Goal: Download file/media

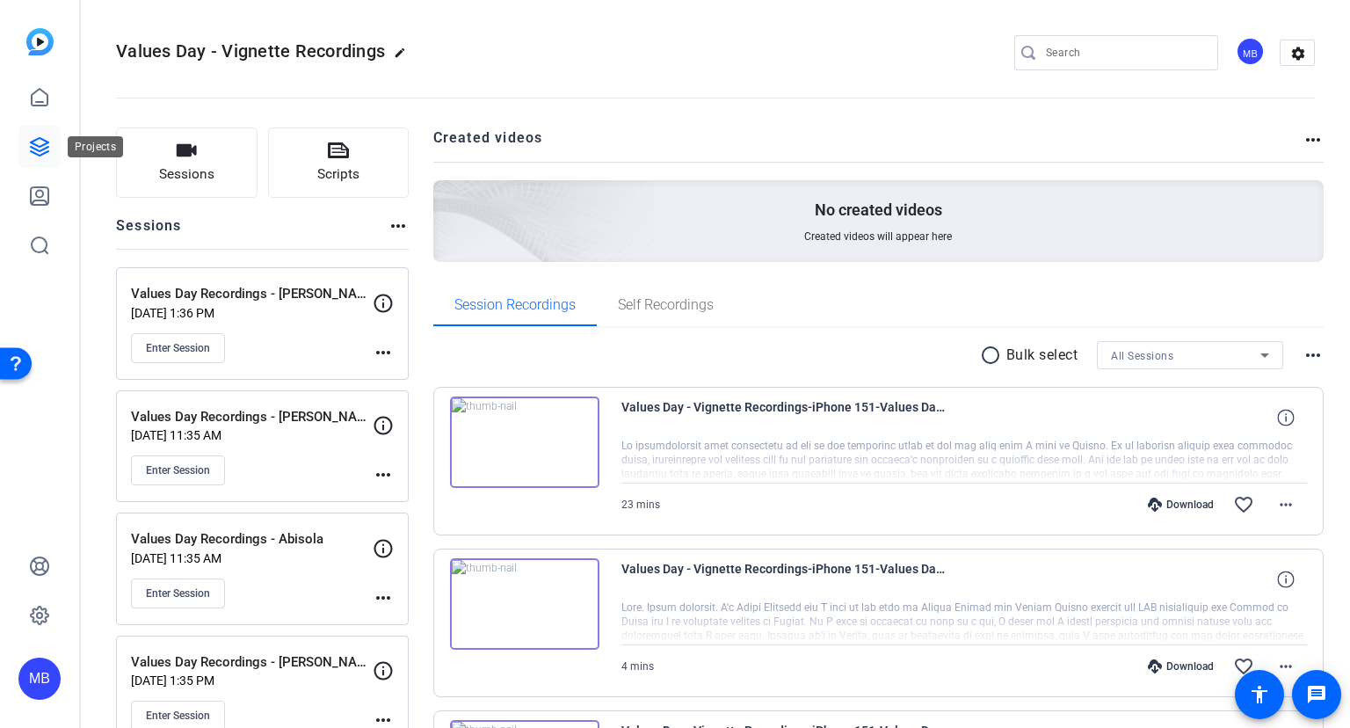
click at [36, 139] on icon at bounding box center [39, 146] width 21 height 21
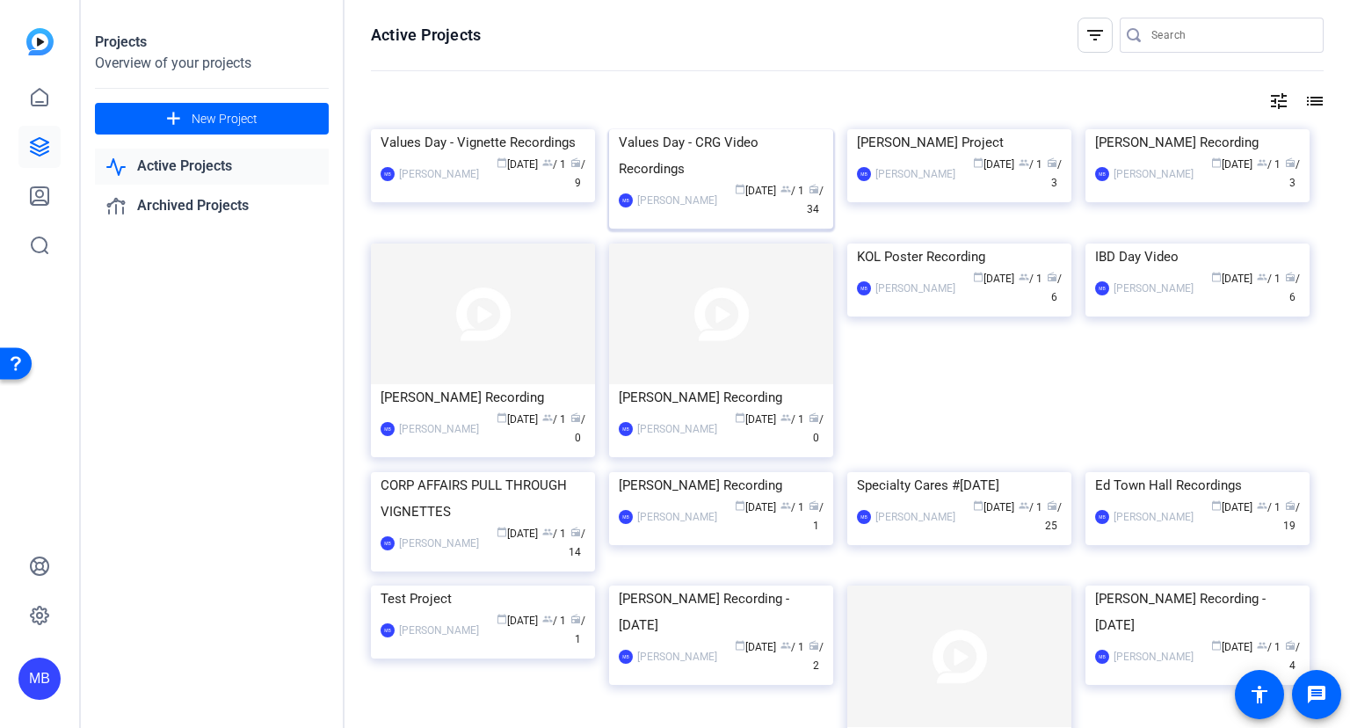
click at [703, 182] on div "Values Day - CRG Video Recordings" at bounding box center [721, 155] width 205 height 53
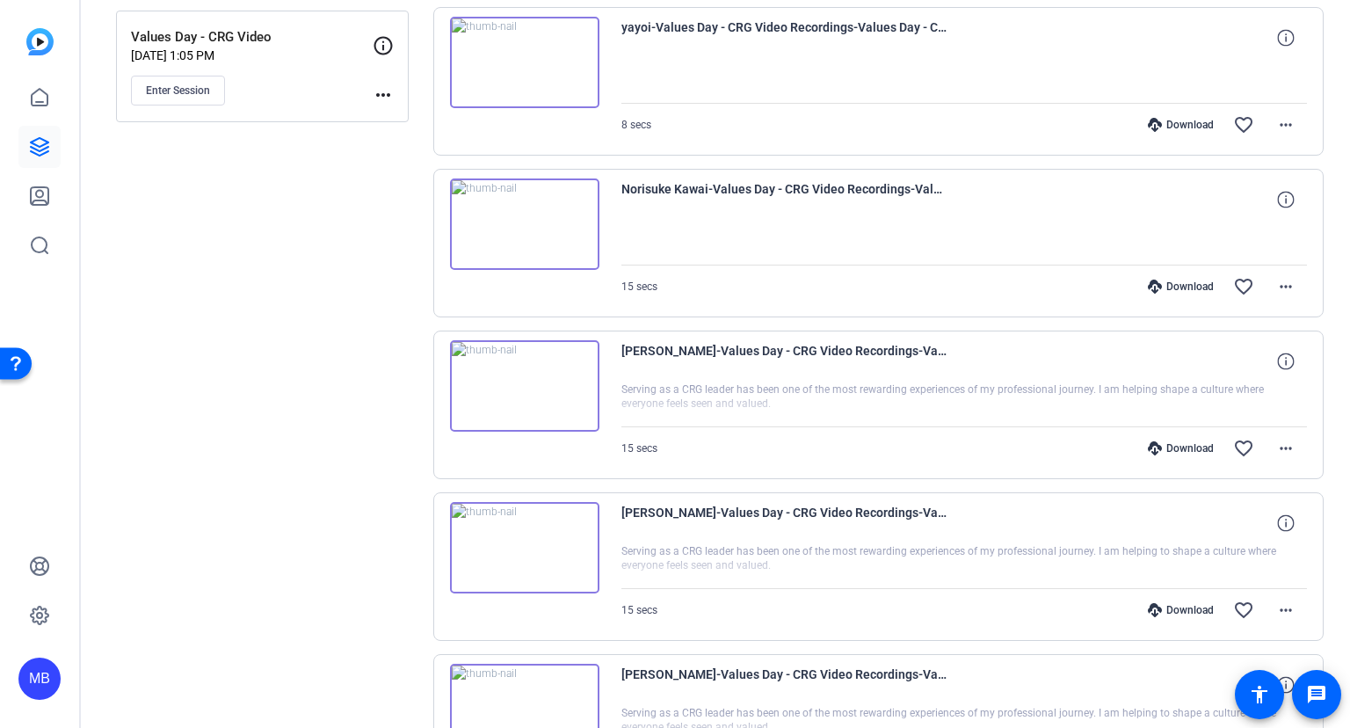
scroll to position [190, 0]
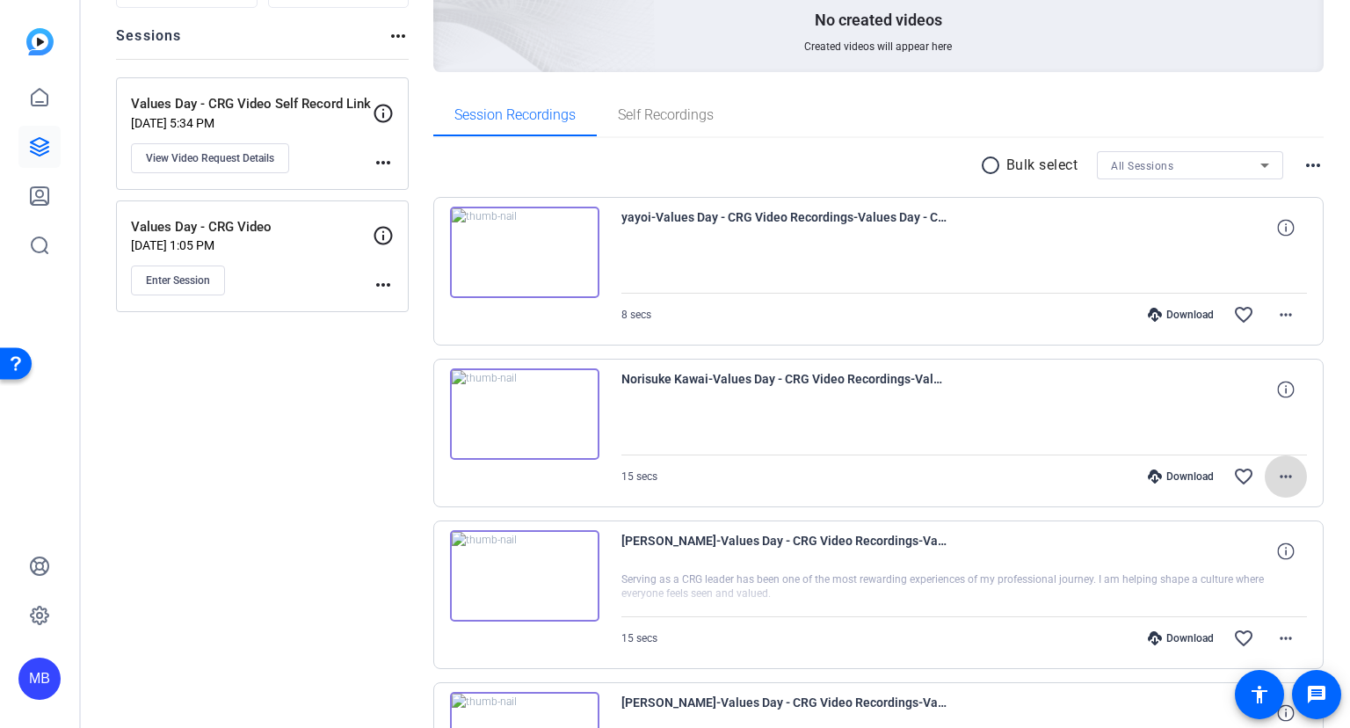
click at [1286, 471] on mat-icon "more_horiz" at bounding box center [1286, 476] width 21 height 21
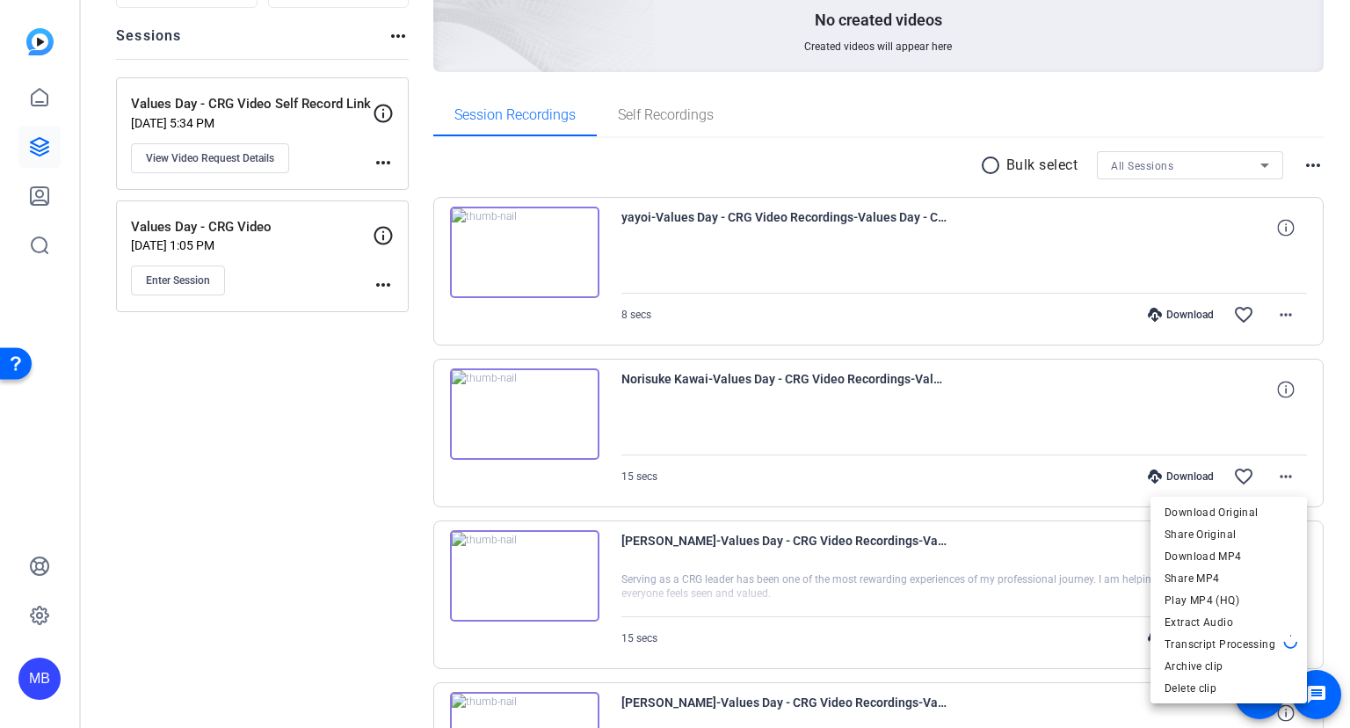
click at [192, 460] on div at bounding box center [675, 364] width 1350 height 728
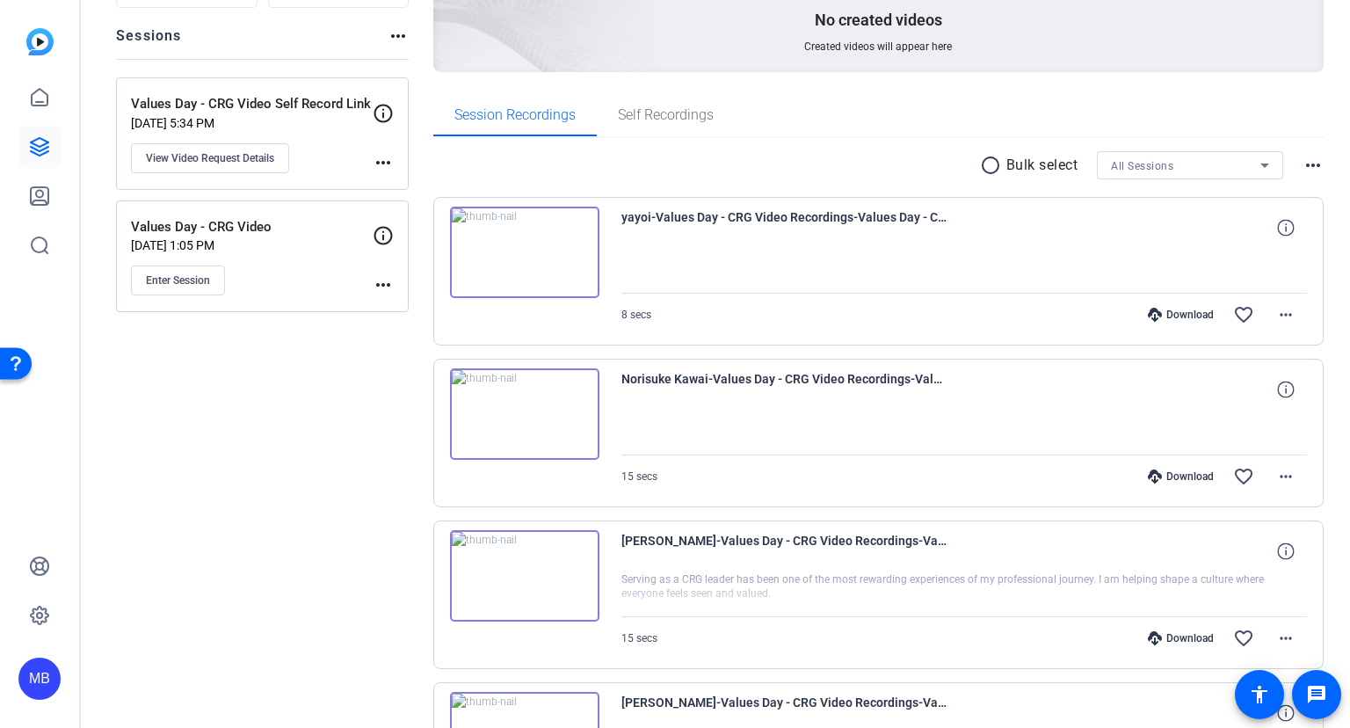
click at [526, 248] on img at bounding box center [524, 252] width 149 height 91
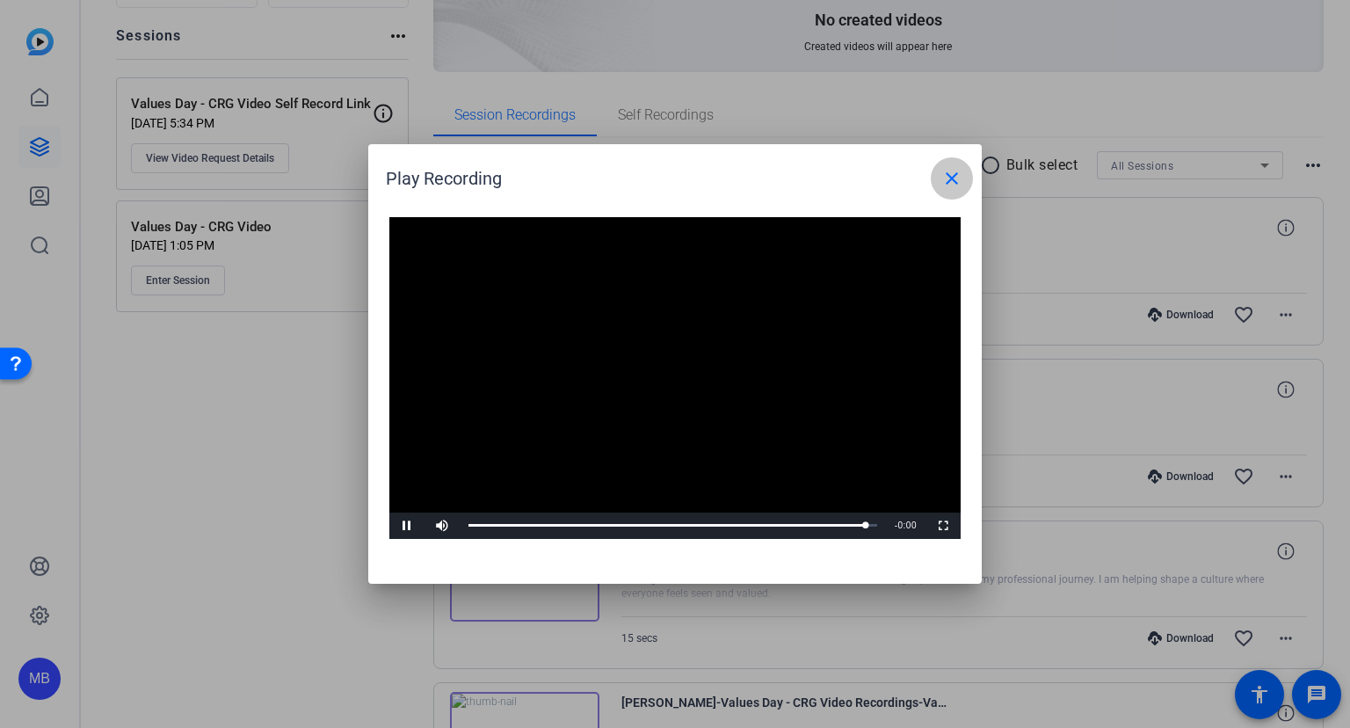
click at [958, 177] on mat-icon "close" at bounding box center [952, 178] width 21 height 21
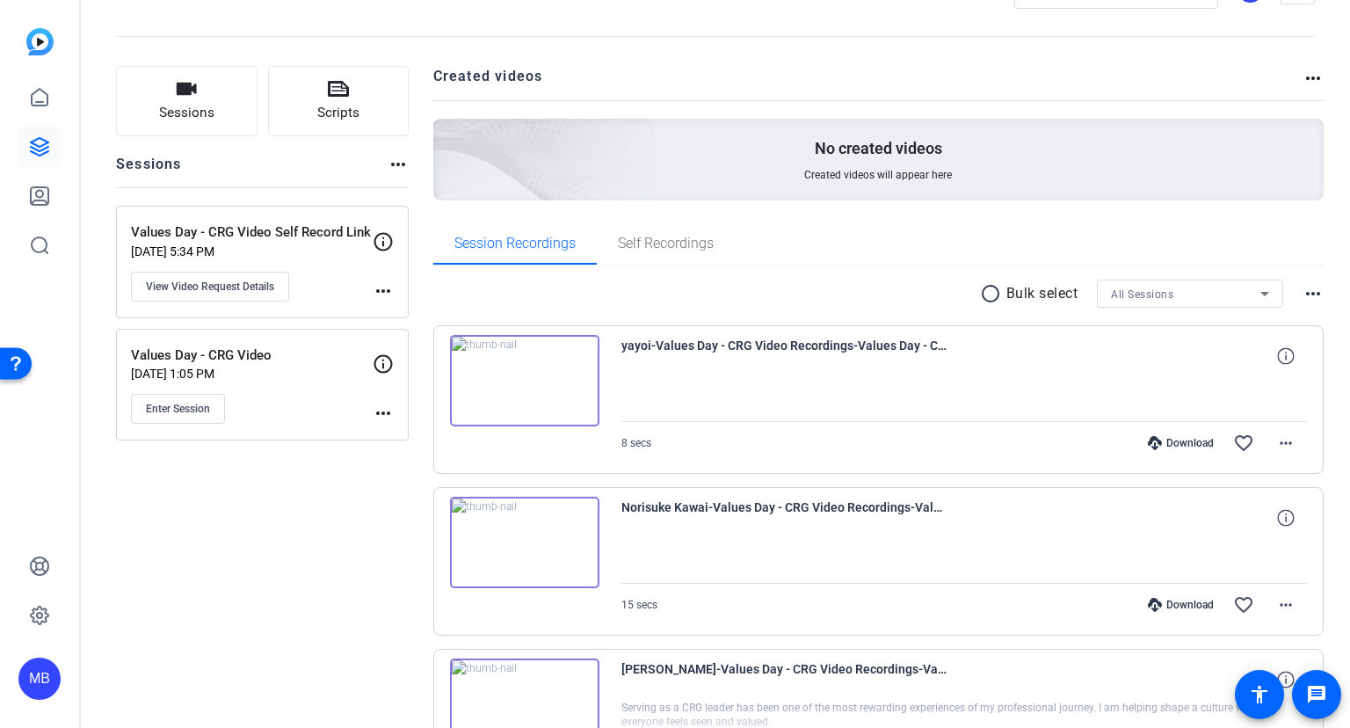
scroll to position [95, 0]
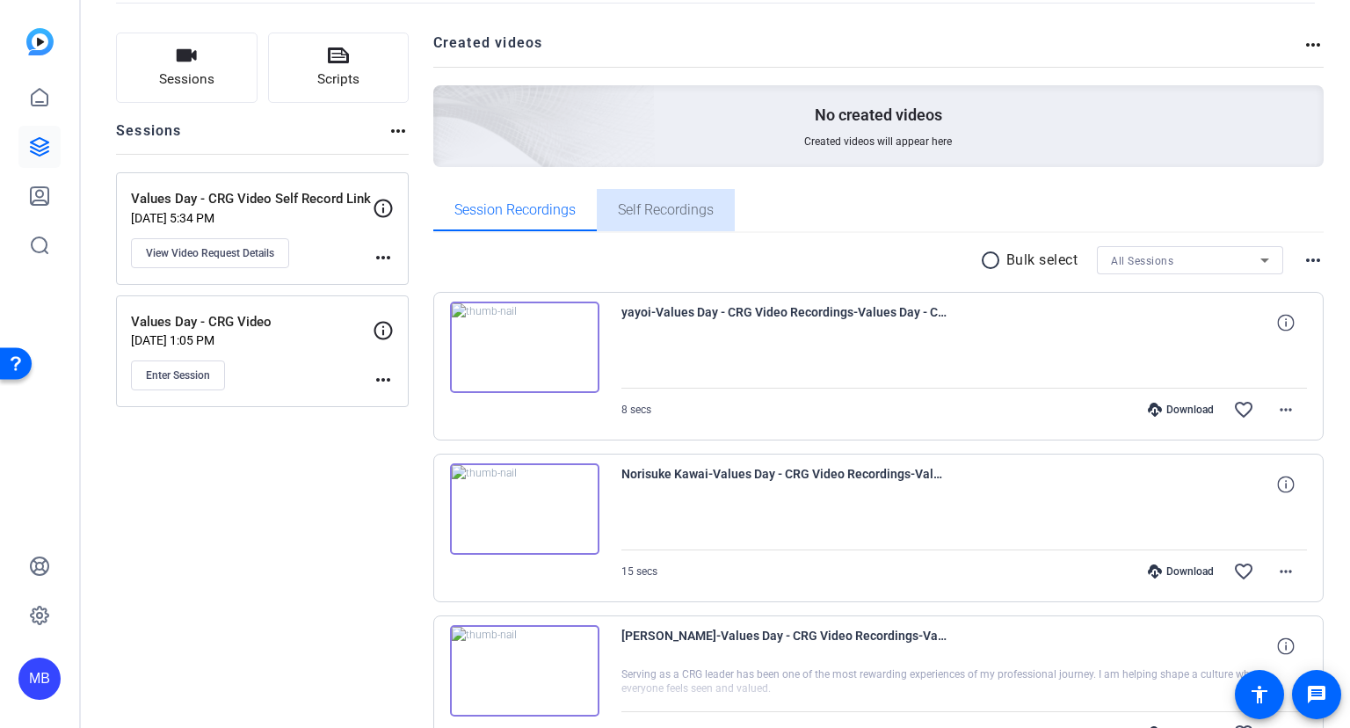
click at [690, 213] on span "Self Recordings" at bounding box center [666, 210] width 96 height 14
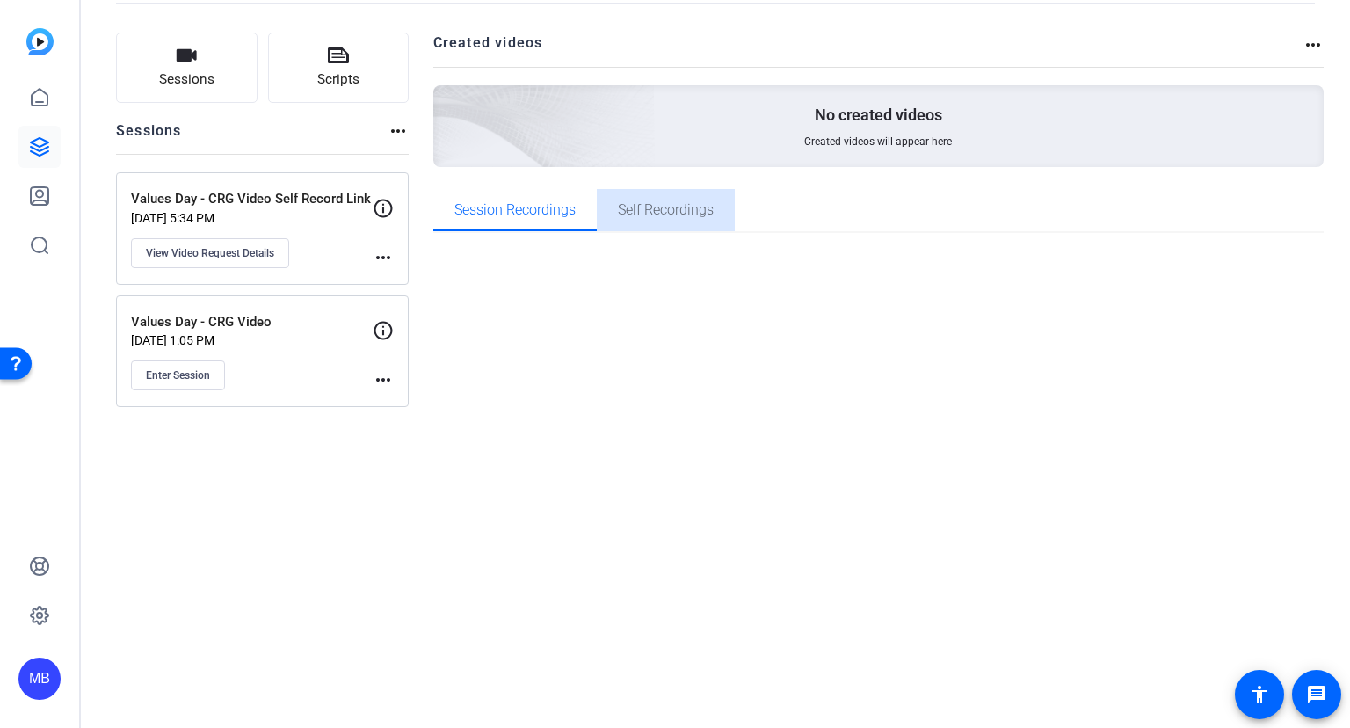
scroll to position [0, 0]
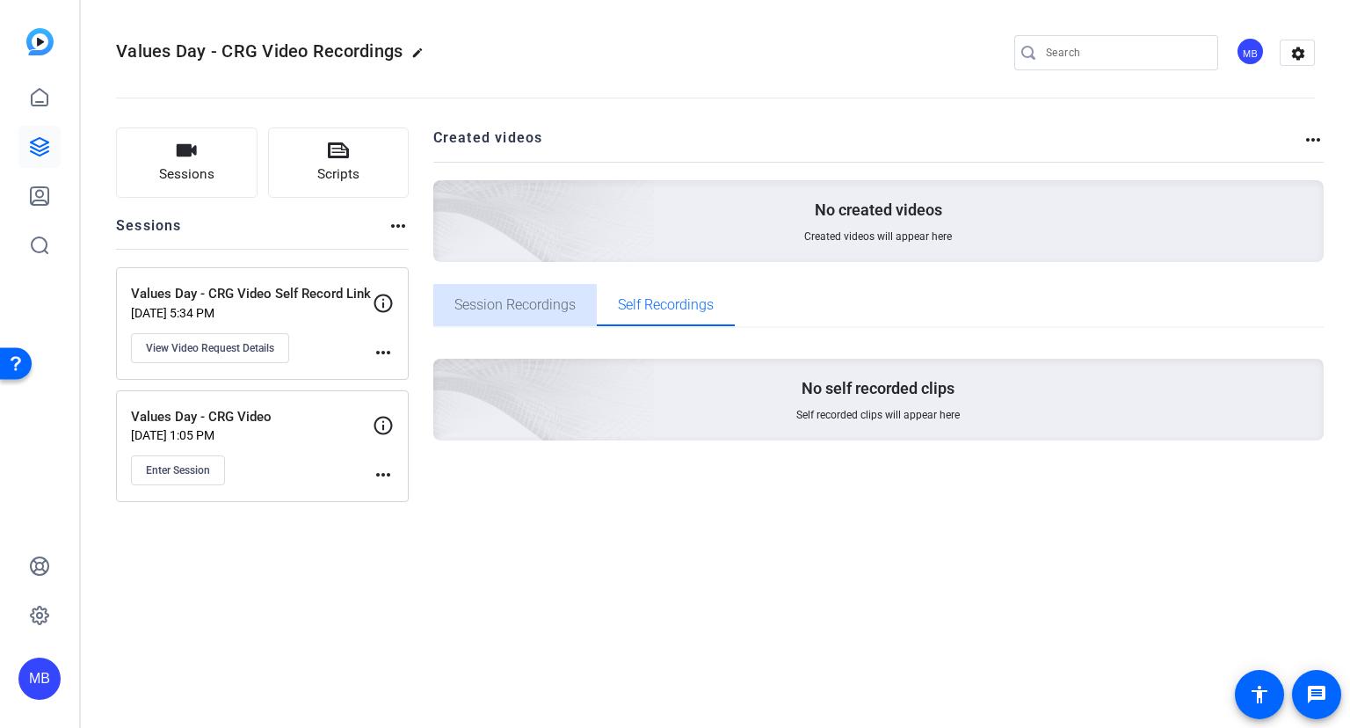
click at [528, 309] on span "Session Recordings" at bounding box center [515, 305] width 121 height 14
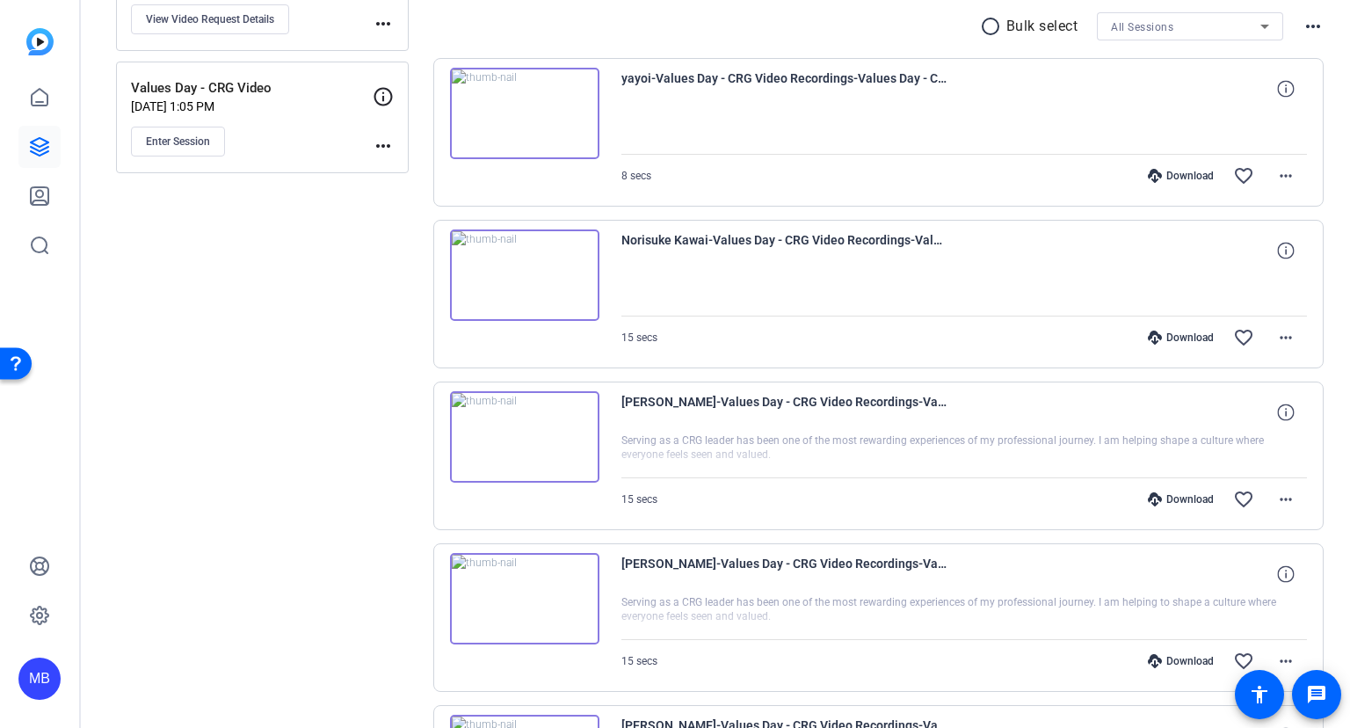
scroll to position [285, 0]
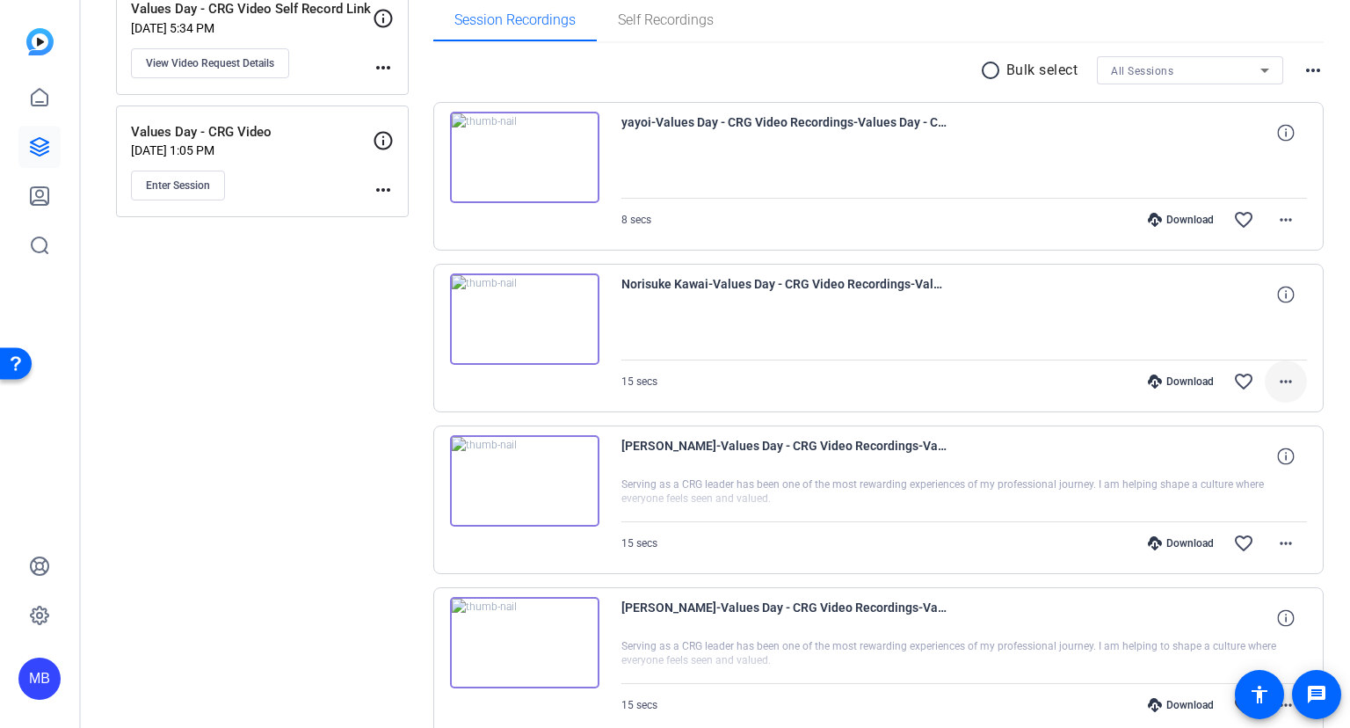
click at [1284, 379] on mat-icon "more_horiz" at bounding box center [1286, 381] width 21 height 21
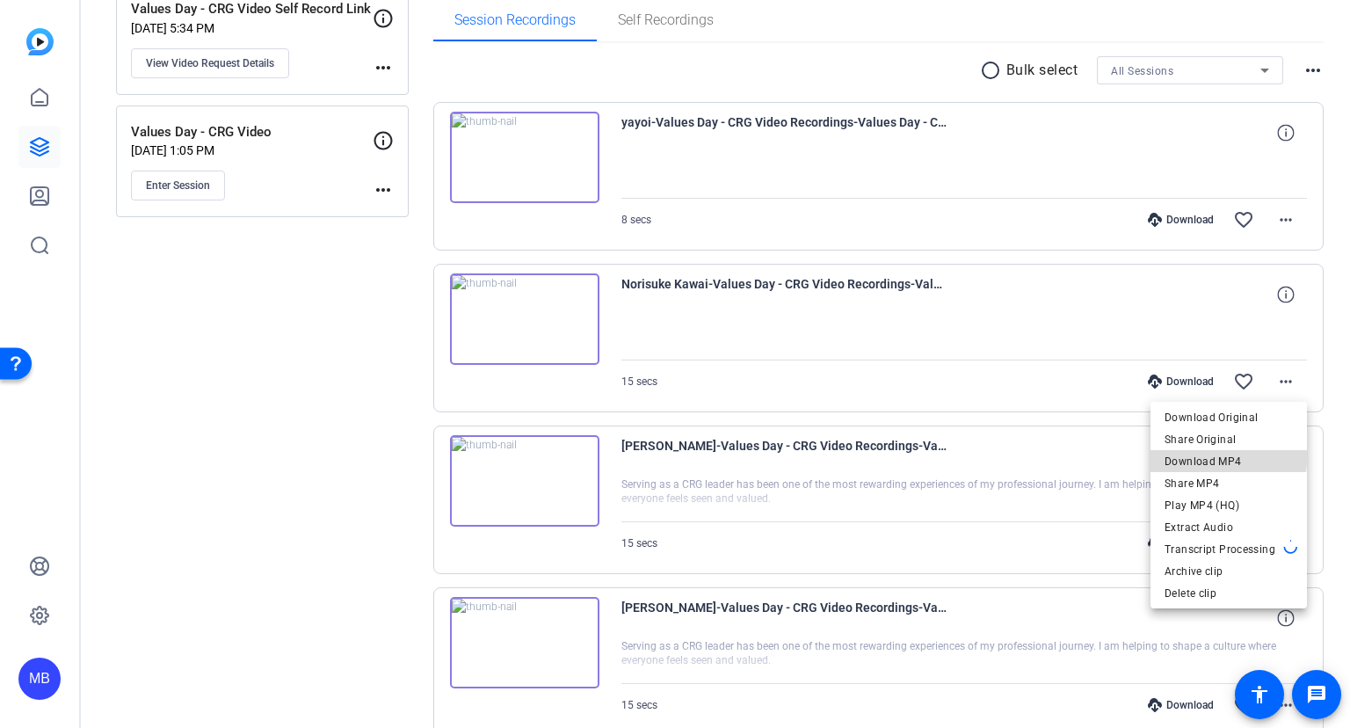
click at [1219, 452] on span "Download MP4" at bounding box center [1229, 460] width 128 height 21
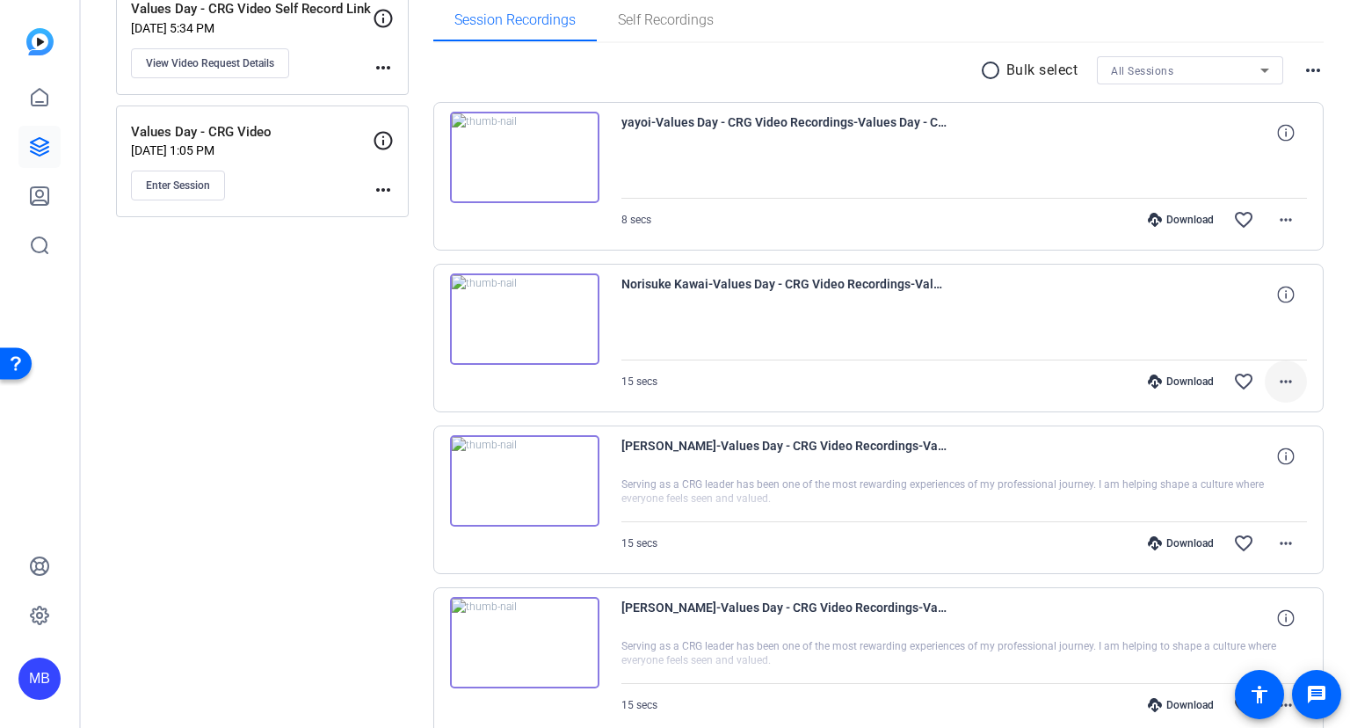
click at [1284, 375] on mat-icon "more_horiz" at bounding box center [1286, 381] width 21 height 21
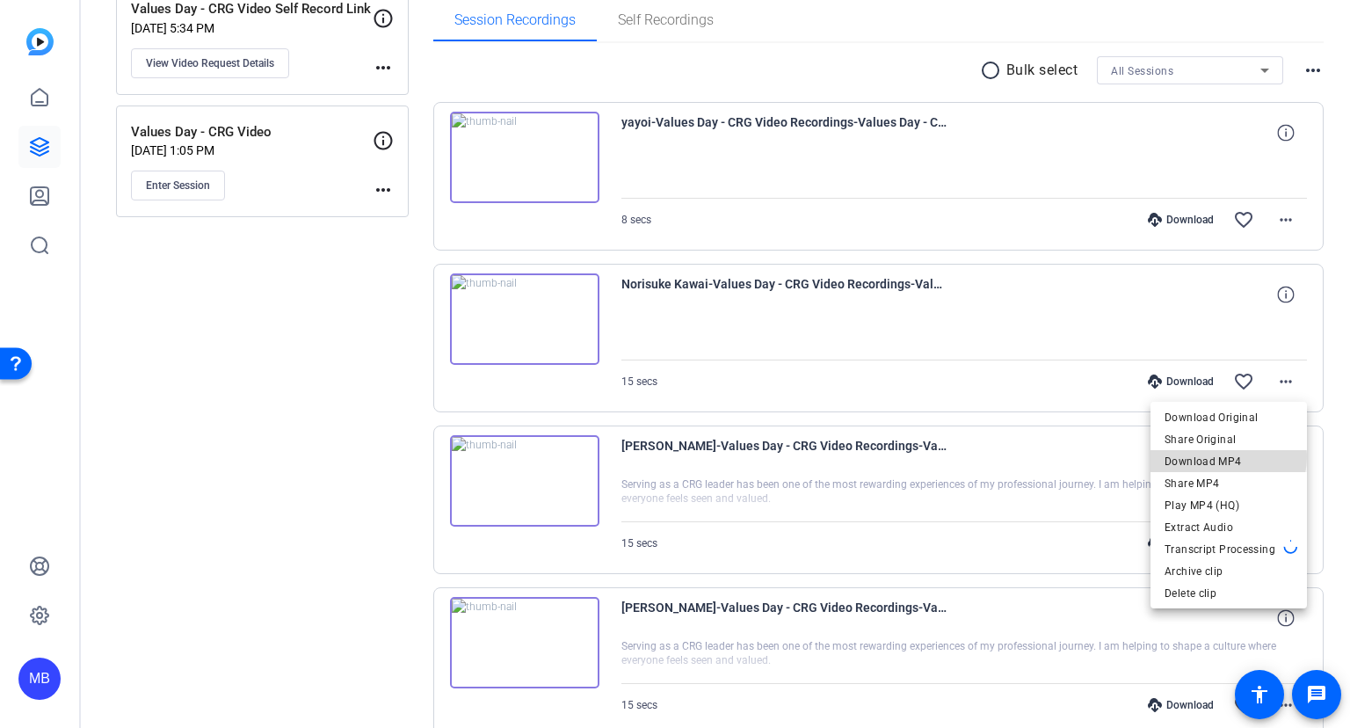
click at [1224, 456] on span "Download MP4" at bounding box center [1229, 460] width 128 height 21
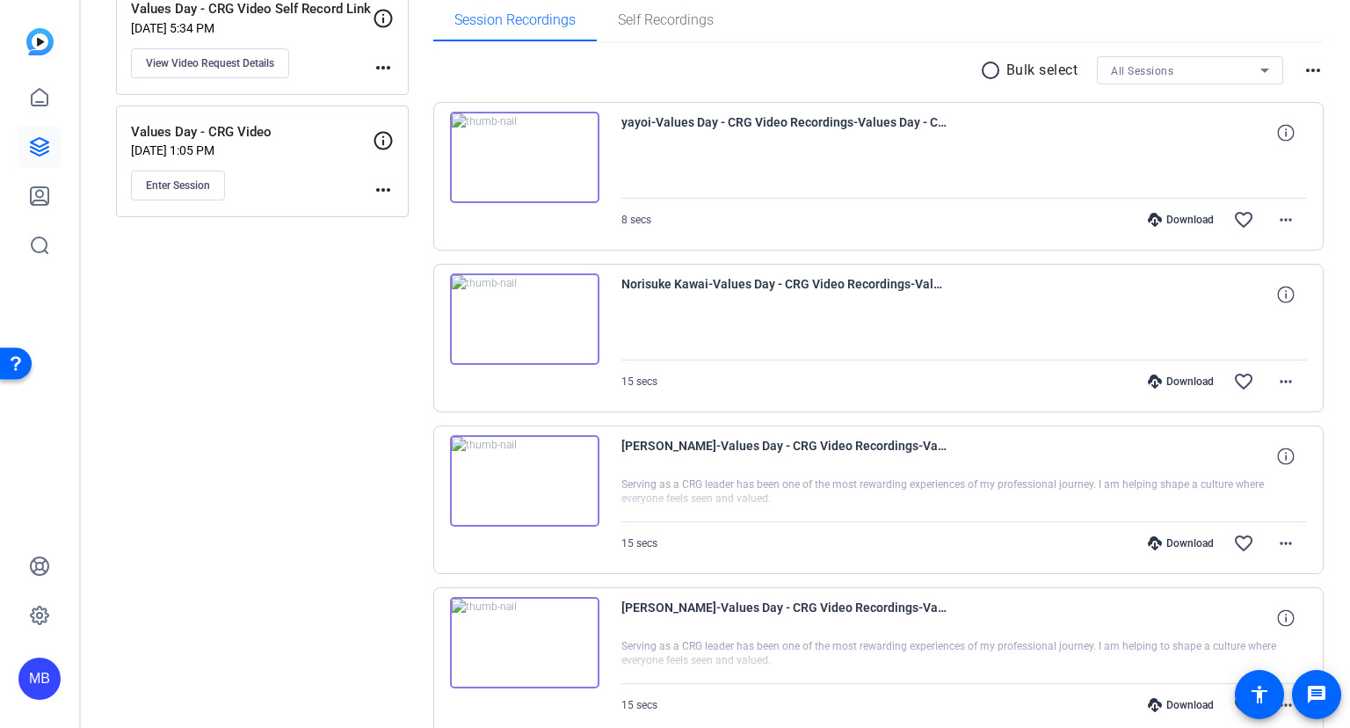
click at [526, 317] on img at bounding box center [524, 318] width 149 height 91
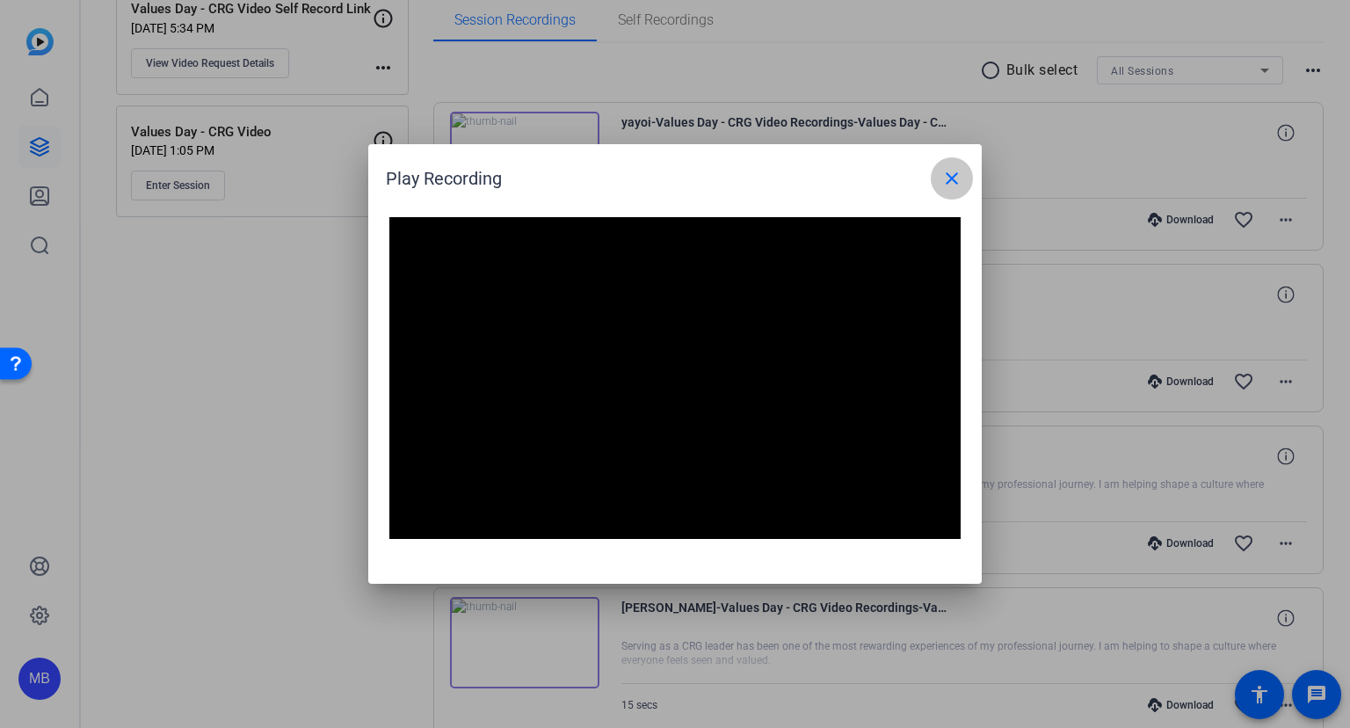
click at [952, 179] on mat-icon "close" at bounding box center [952, 178] width 21 height 21
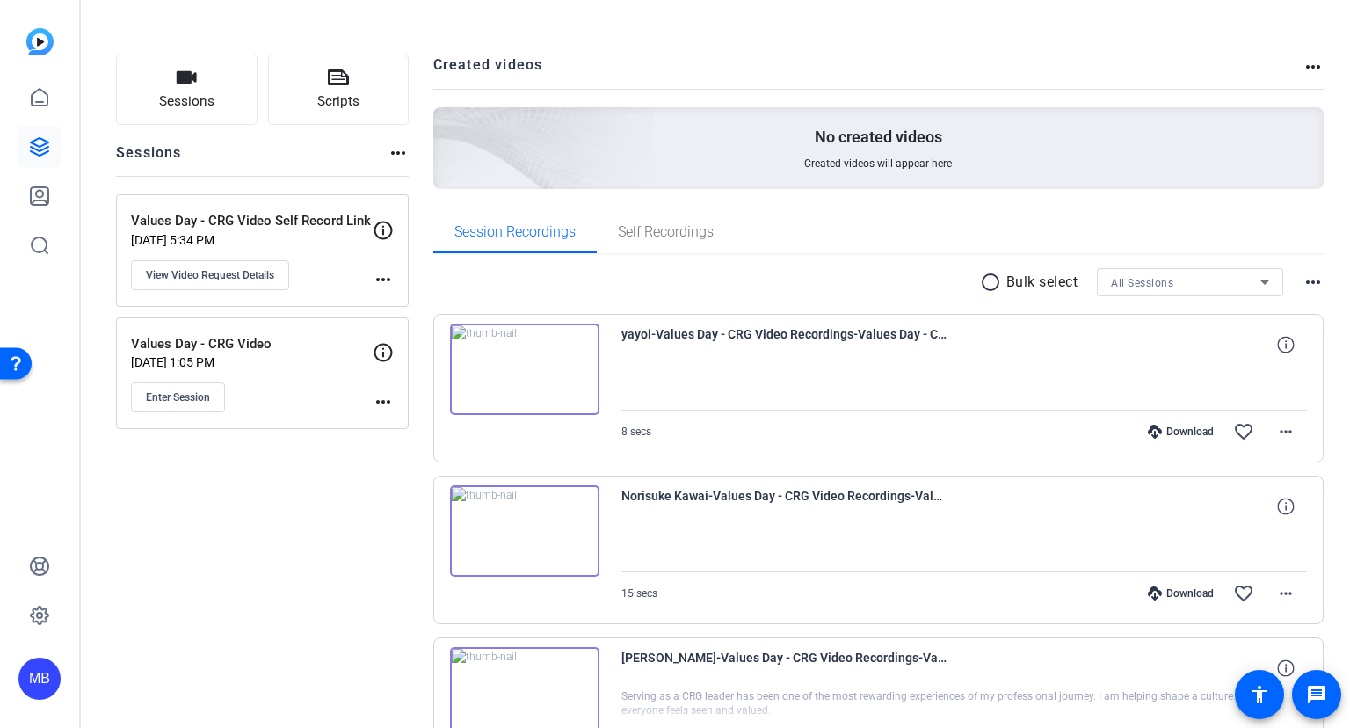
scroll to position [0, 0]
